Goal: Information Seeking & Learning: Learn about a topic

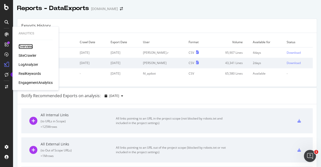
click at [25, 48] on div "Overview" at bounding box center [26, 46] width 14 height 5
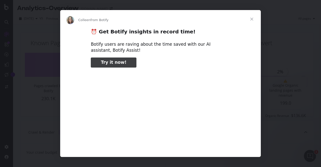
type input "264697"
click at [252, 18] on span "Close" at bounding box center [251, 19] width 18 height 18
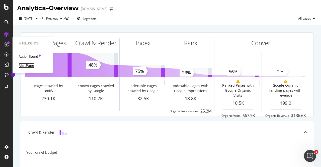
click at [28, 64] on div "AlertPanel" at bounding box center [27, 65] width 16 height 5
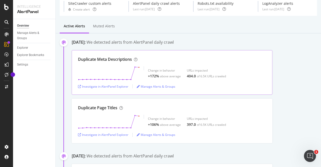
scroll to position [22, 0]
click at [110, 87] on div "Investigate in AlertPanel Explorer" at bounding box center [103, 86] width 50 height 4
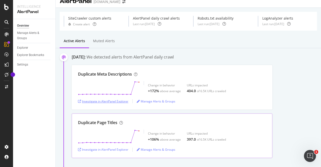
scroll to position [0, 0]
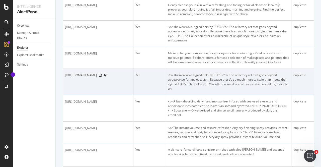
drag, startPoint x: 101, startPoint y: 99, endPoint x: 65, endPoint y: 92, distance: 36.8
click at [65, 92] on td "https://www.sephora.me/sa-en/p/the-collection-courageous-rose-eau-de-parfum-int…" at bounding box center [98, 82] width 70 height 26
copy span "https://www.sephora.me/sa-en/p/the-collection-courageous-rose-eau-de-parfum-int…"
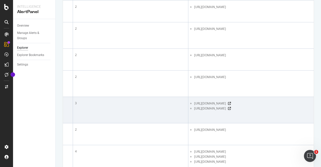
scroll to position [0, 324]
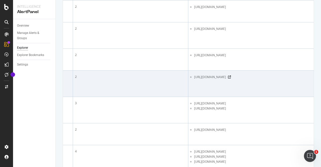
drag, startPoint x: 241, startPoint y: 104, endPoint x: 193, endPoint y: 94, distance: 48.6
click at [193, 94] on td "https://www.sephora.me/sa-en/p/the-collection-sensual-geranium-eau-de-parfum-in…" at bounding box center [250, 83] width 125 height 26
copy span "https://www.sephora.me/sa-en/p/the-collection-sensual-geranium-eau-de-parfum-in…"
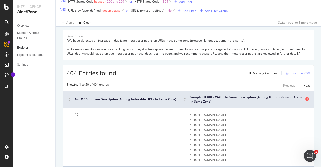
scroll to position [40, 0]
